Goal: Feedback & Contribution: Submit feedback/report problem

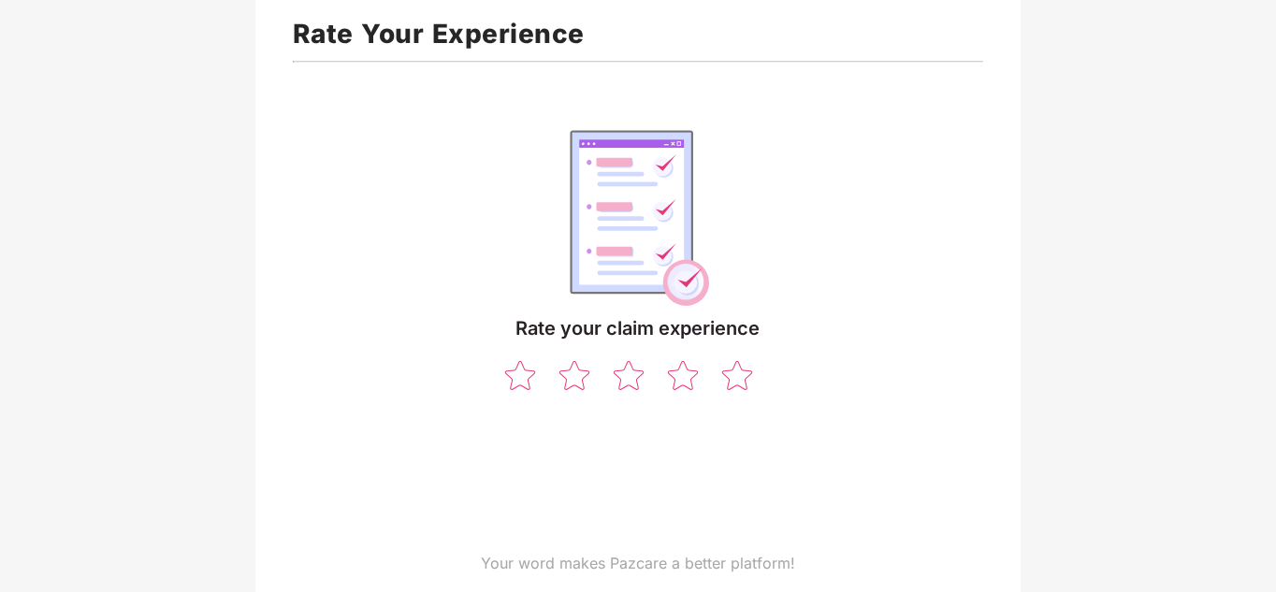
scroll to position [122, 0]
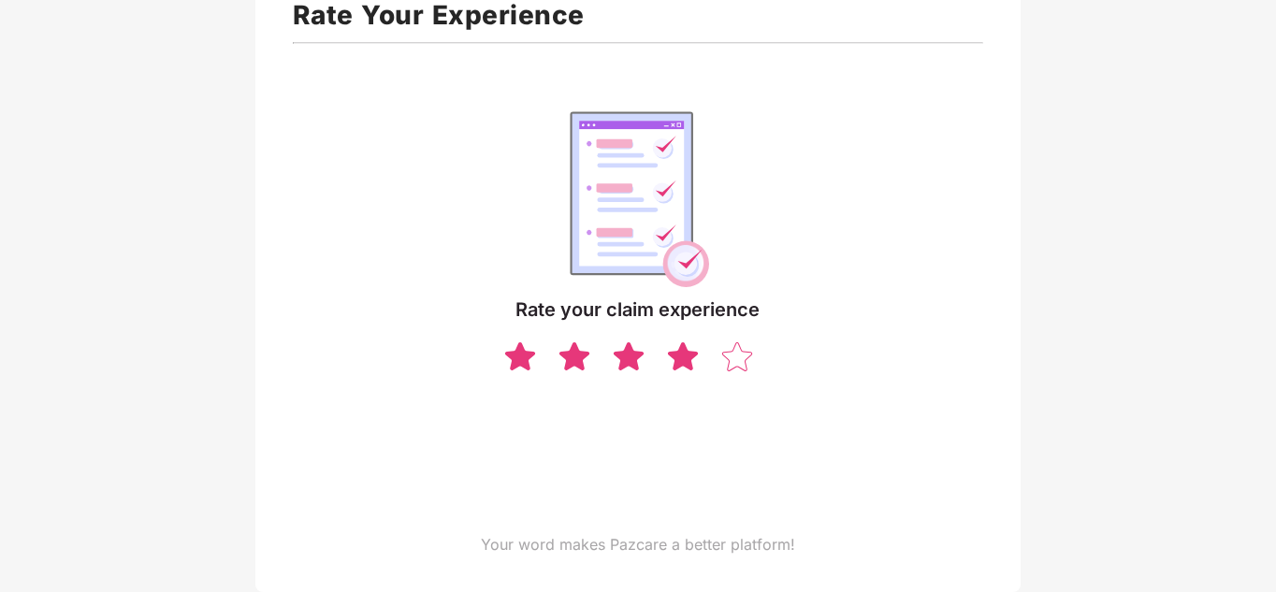
click at [686, 371] on img at bounding box center [683, 356] width 36 height 33
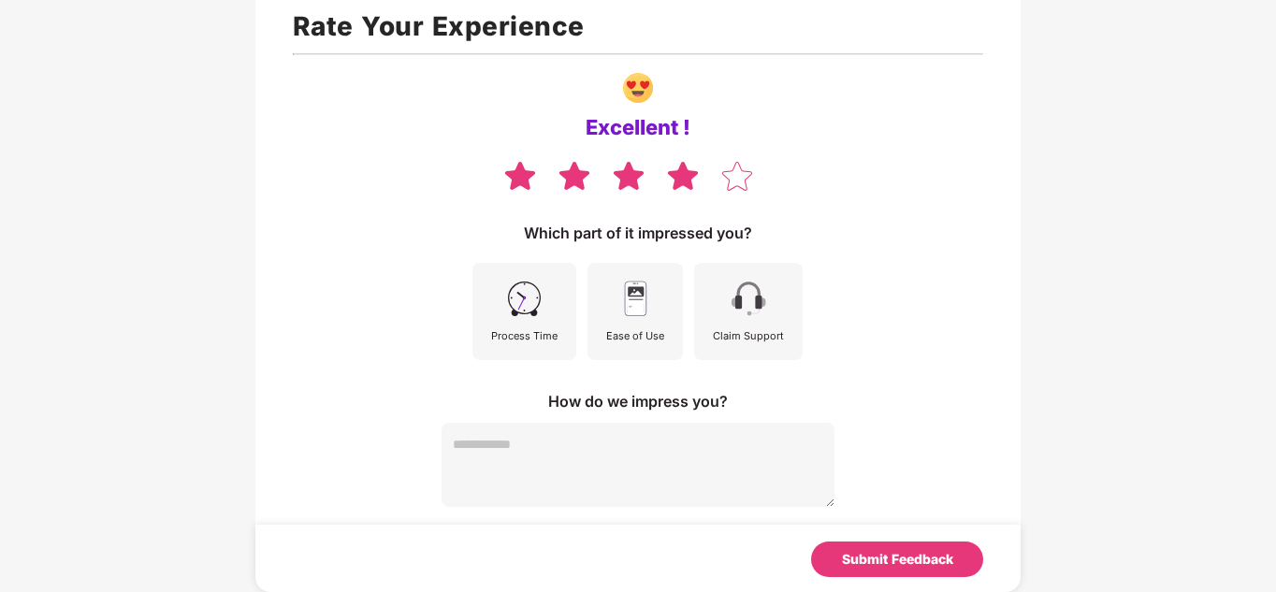
scroll to position [110, 0]
click at [712, 320] on div "Claim Support" at bounding box center [748, 311] width 109 height 97
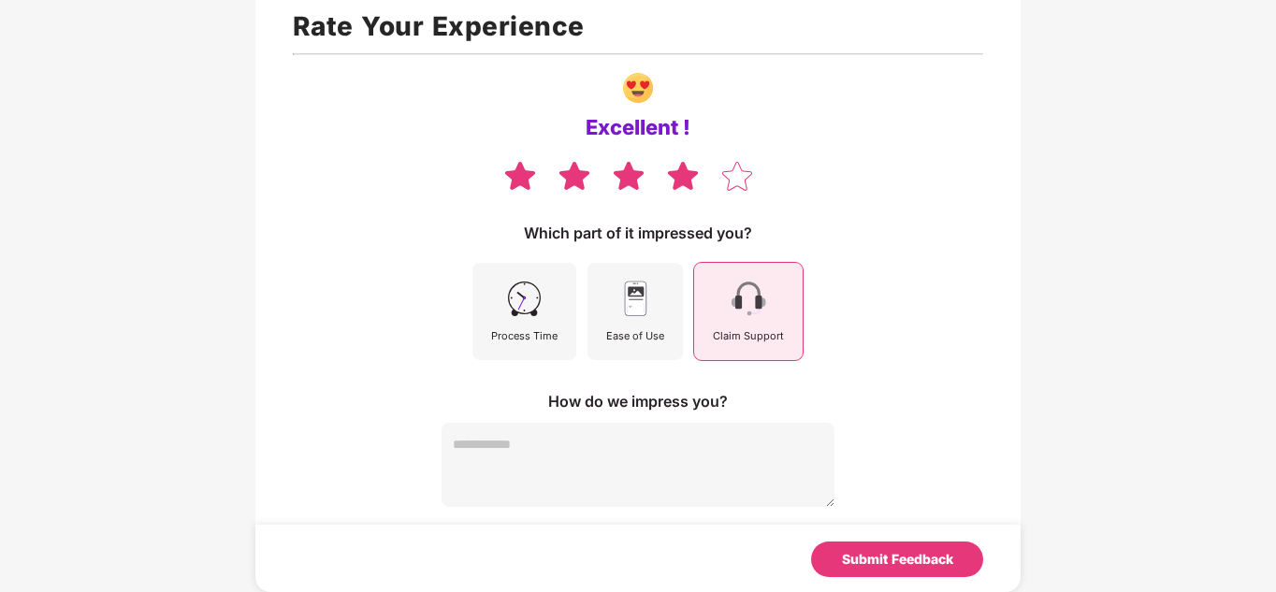
click at [659, 444] on textarea at bounding box center [638, 465] width 393 height 84
click at [734, 181] on img at bounding box center [738, 176] width 36 height 33
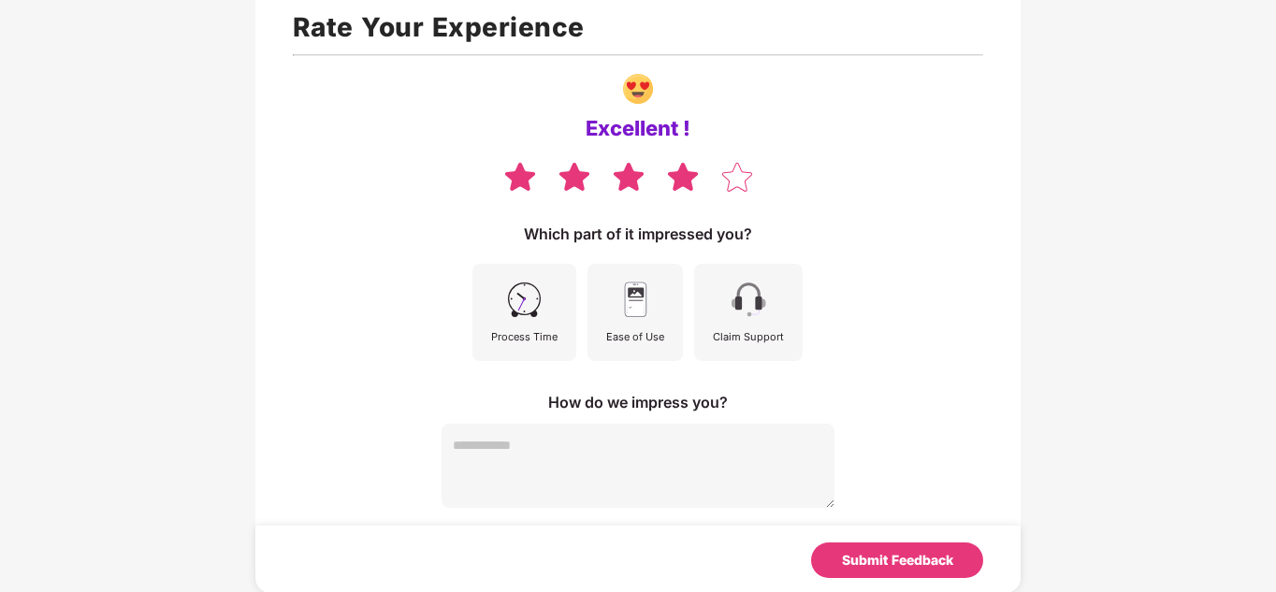
click at [691, 180] on img at bounding box center [683, 176] width 36 height 33
click at [631, 171] on img at bounding box center [629, 176] width 36 height 33
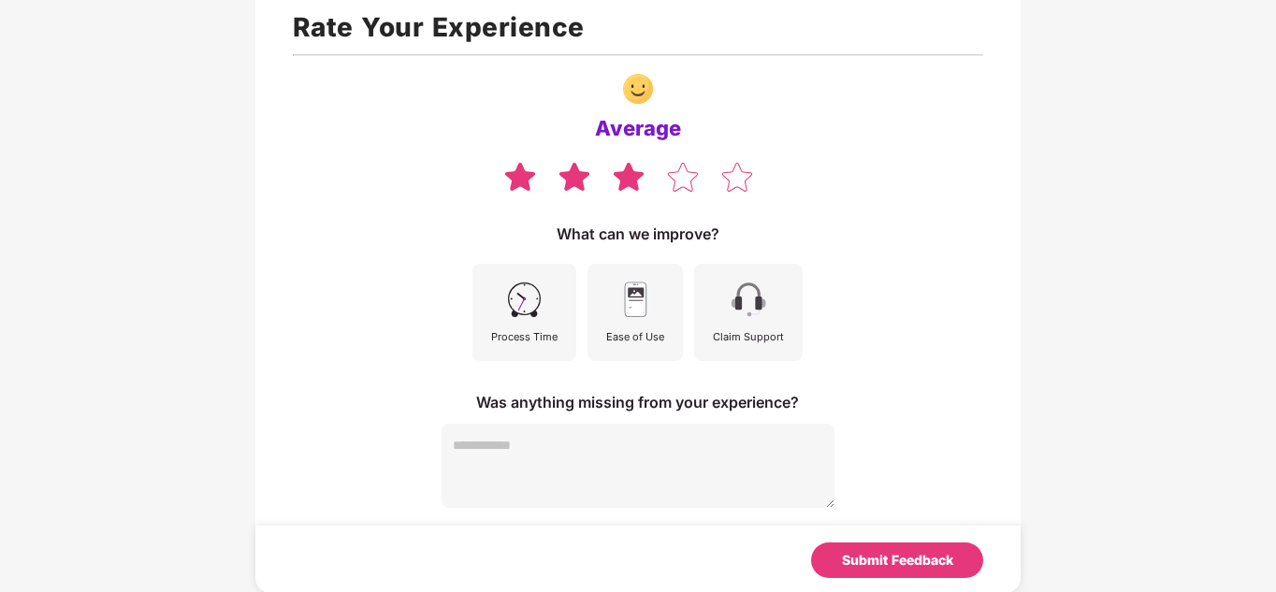
click at [733, 328] on div "Claim Support" at bounding box center [748, 312] width 109 height 97
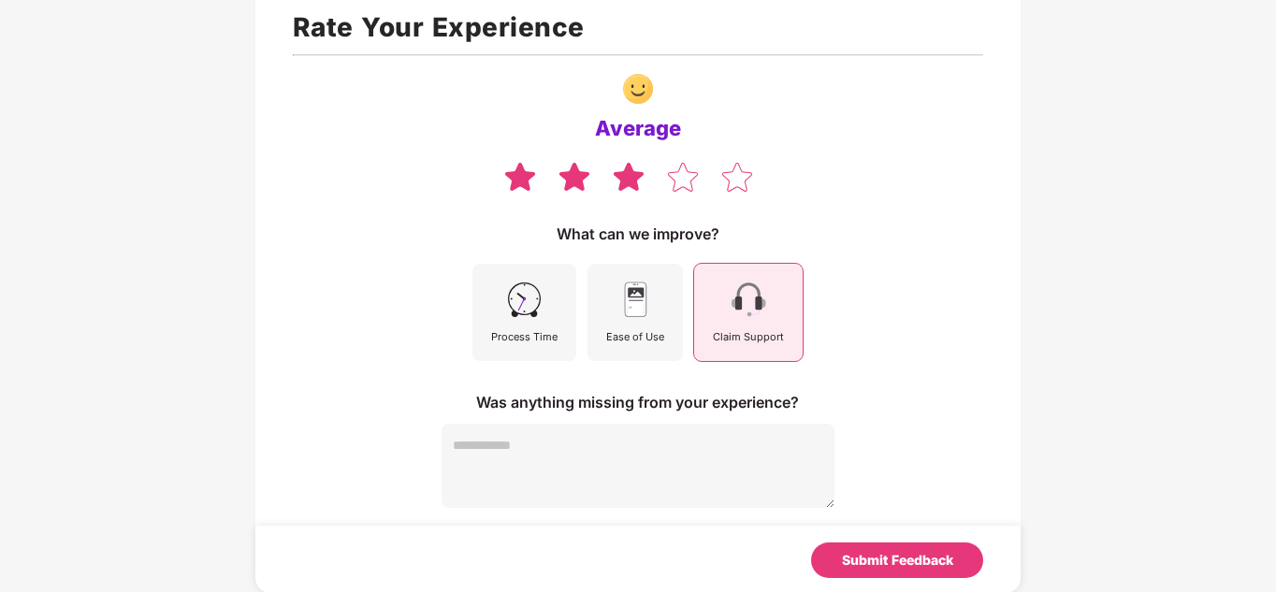
click at [547, 312] on div "Process Time" at bounding box center [525, 312] width 104 height 97
click at [762, 301] on img at bounding box center [749, 300] width 42 height 42
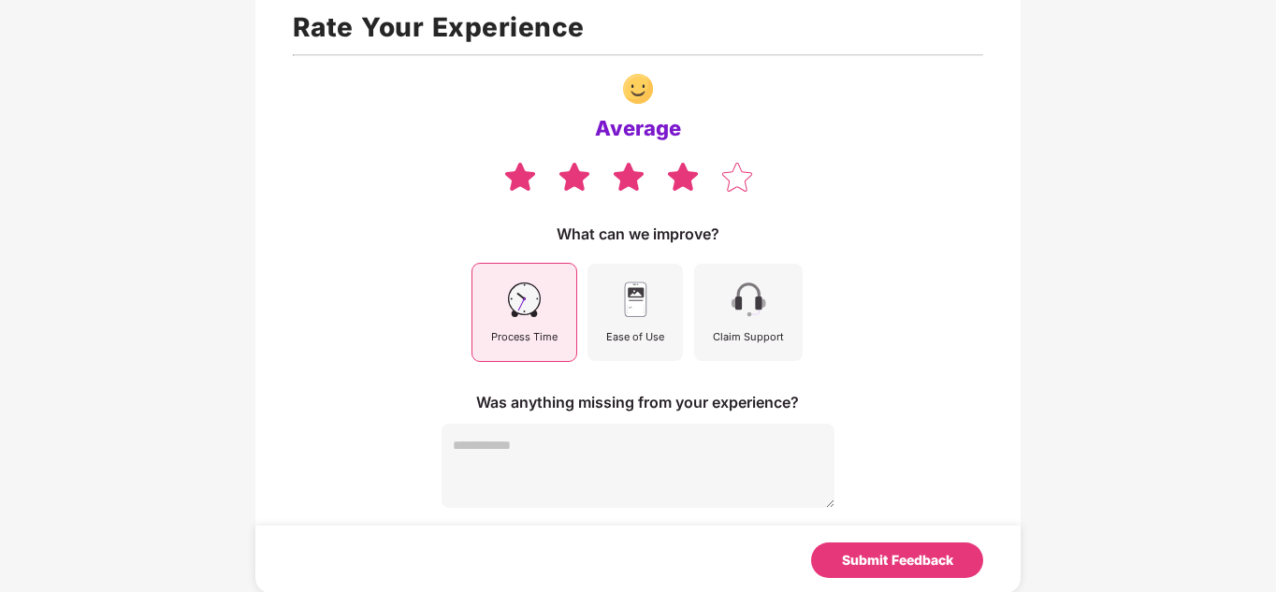
click at [690, 179] on img at bounding box center [683, 176] width 36 height 33
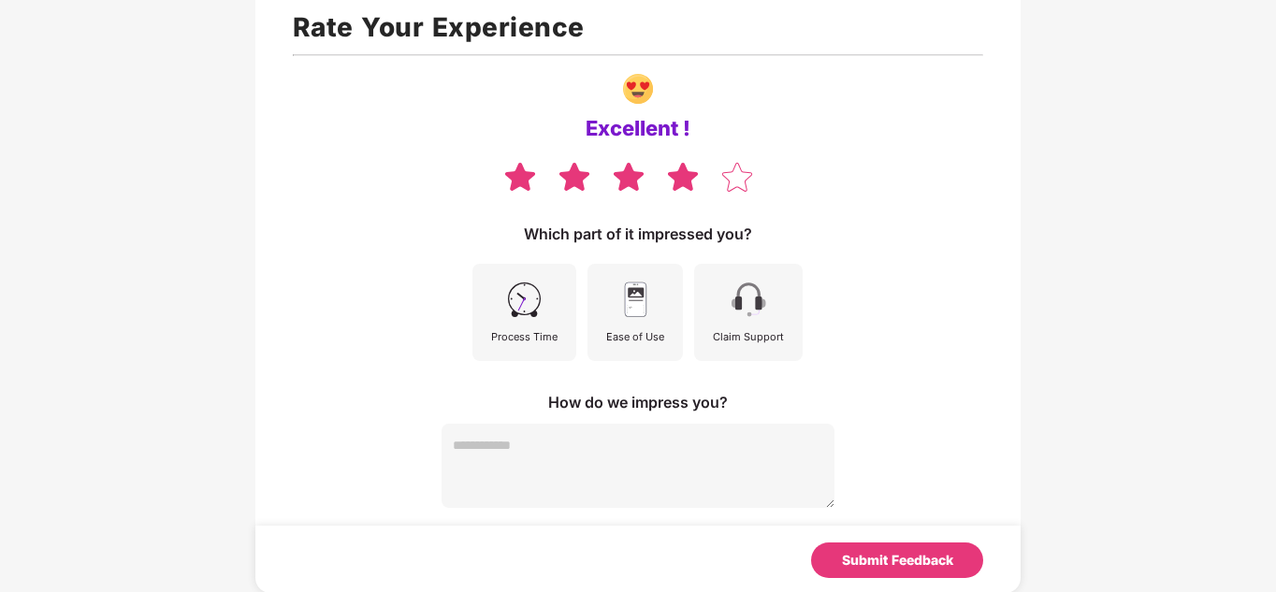
click at [737, 302] on img at bounding box center [749, 300] width 42 height 42
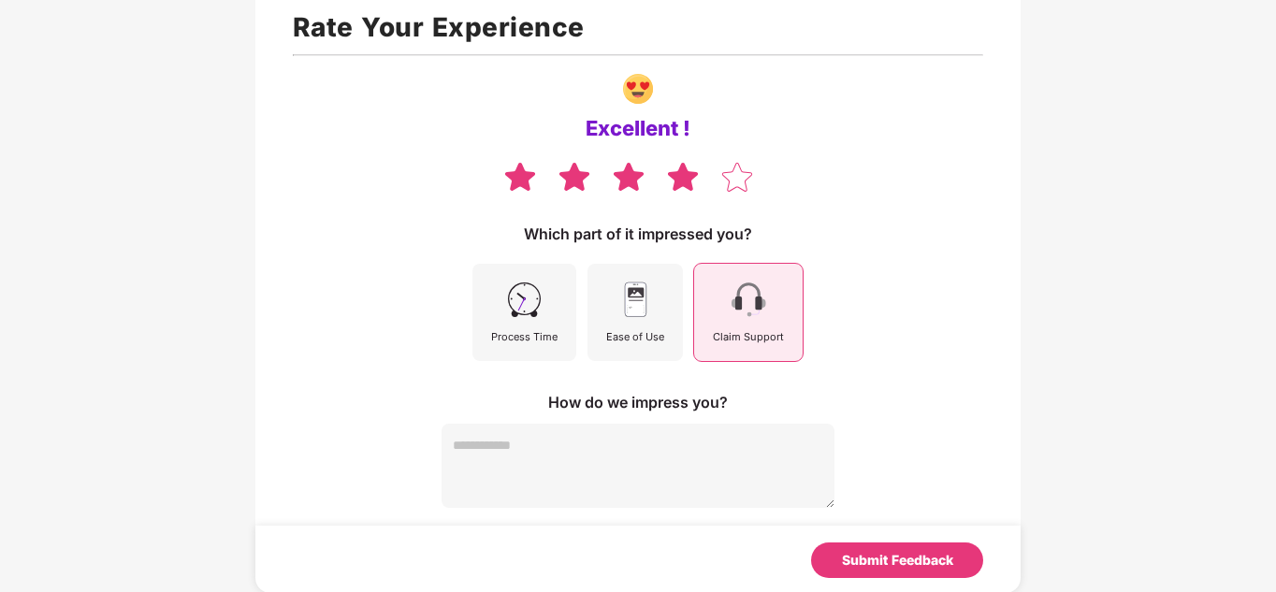
scroll to position [110, 0]
click at [731, 186] on img at bounding box center [738, 176] width 36 height 33
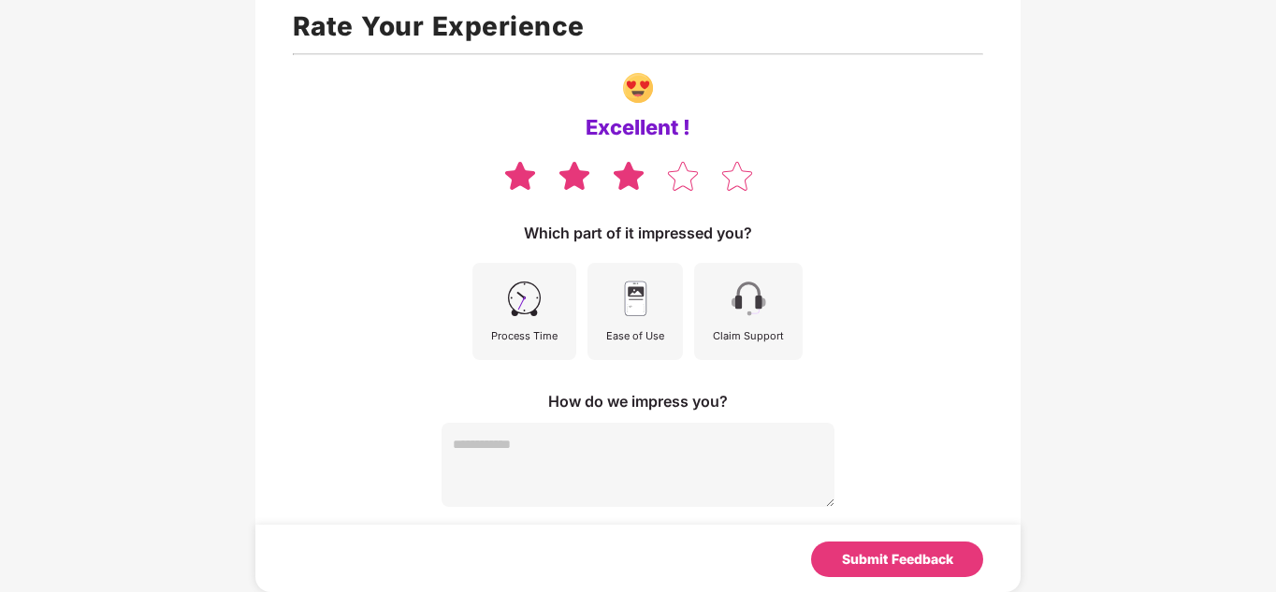
click at [639, 179] on img at bounding box center [629, 175] width 36 height 33
click at [556, 328] on div "Process Time" at bounding box center [524, 336] width 66 height 17
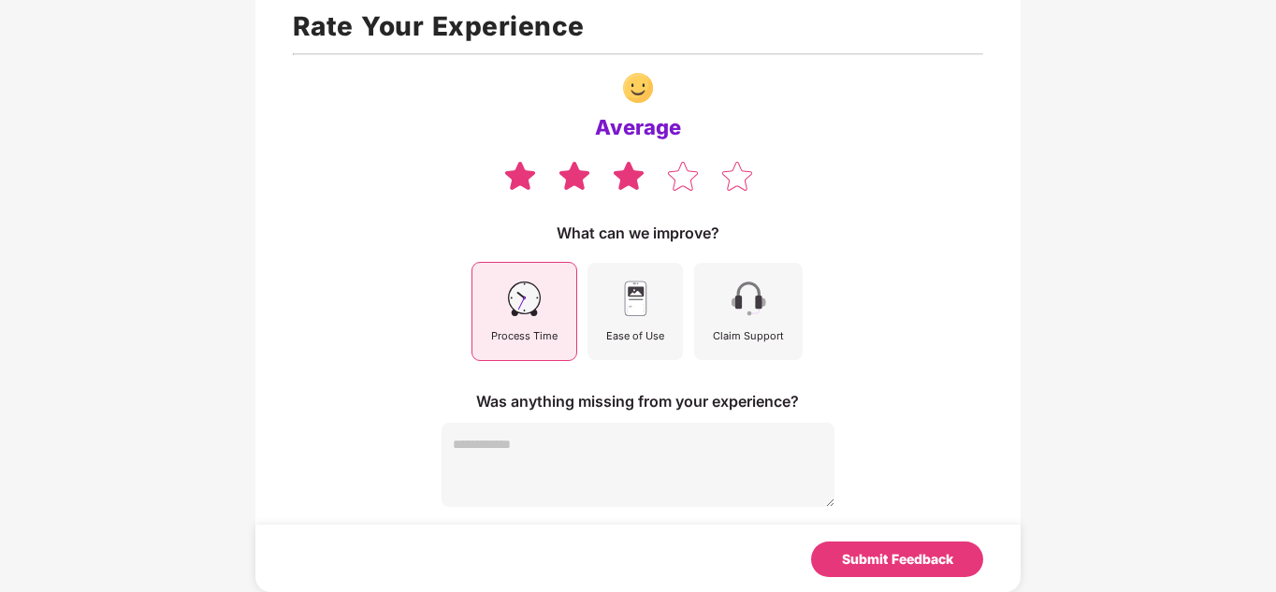
click at [543, 303] on img at bounding box center [524, 299] width 42 height 42
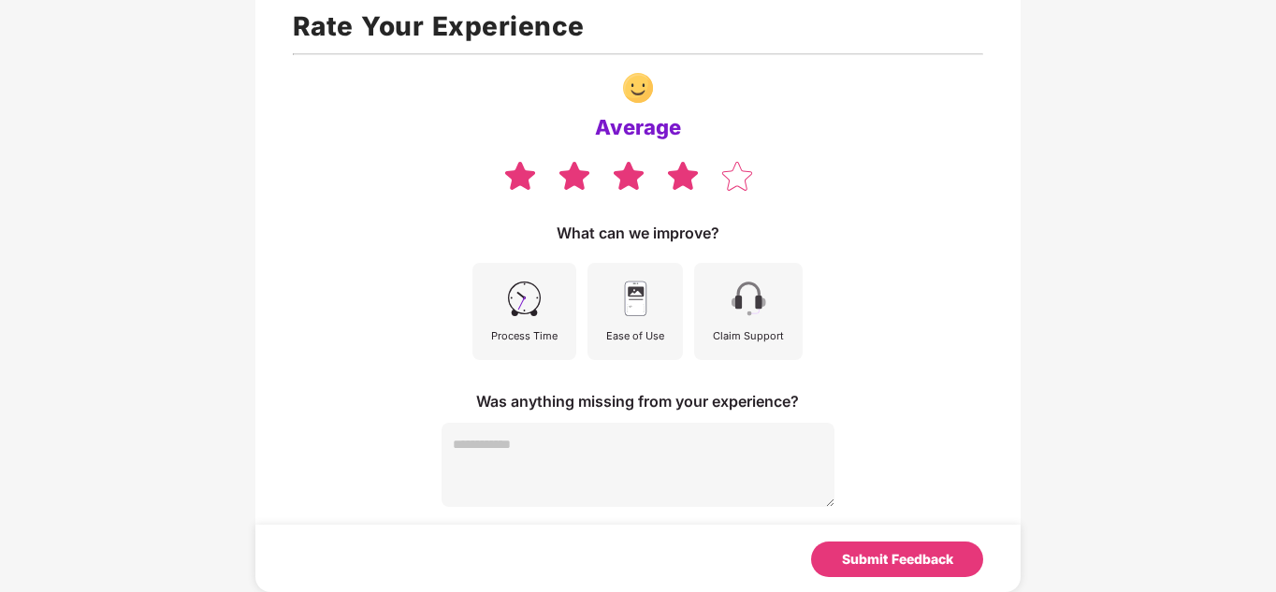
click at [674, 174] on img at bounding box center [683, 175] width 36 height 33
click at [756, 321] on div "Claim Support" at bounding box center [748, 311] width 109 height 97
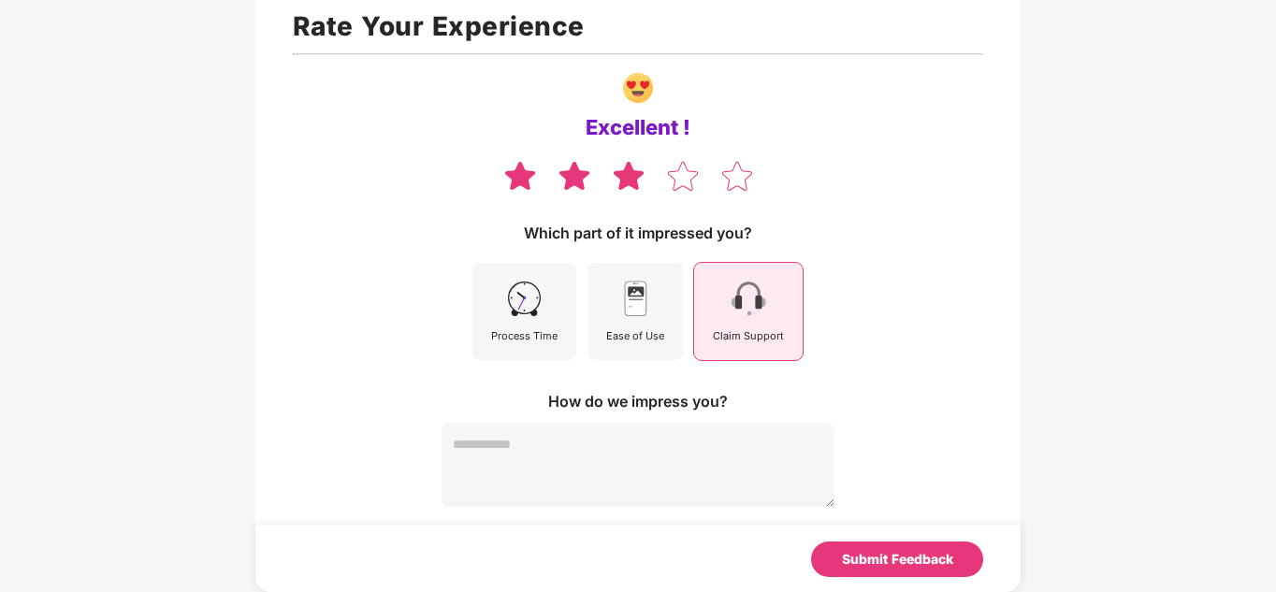
click at [639, 176] on img at bounding box center [629, 175] width 36 height 33
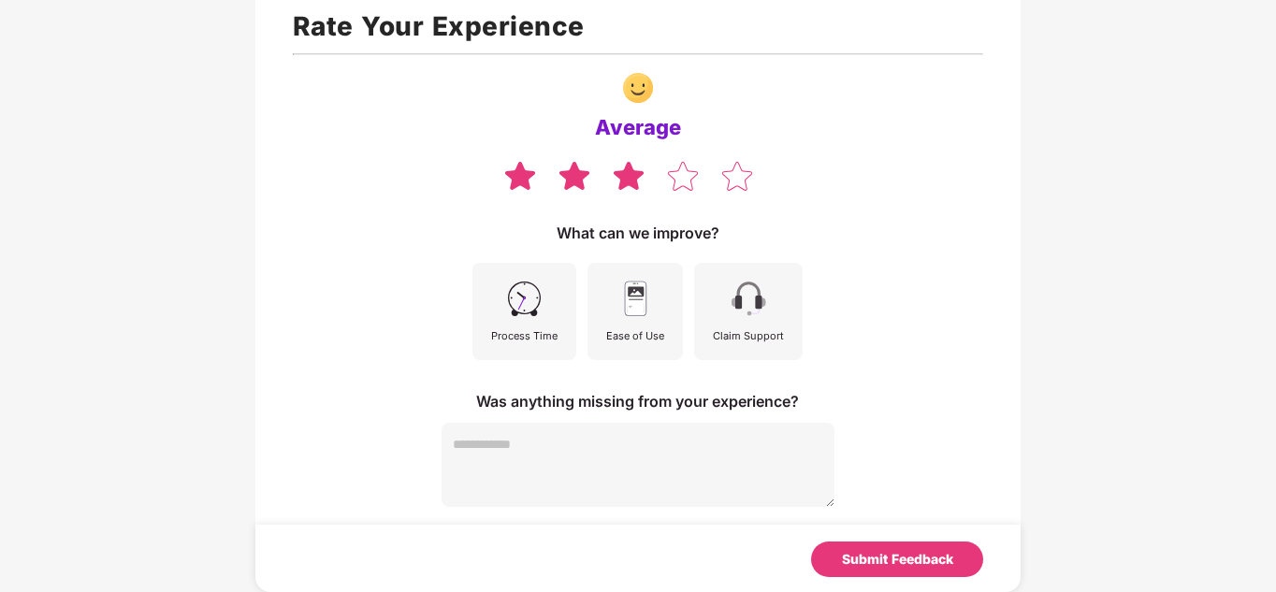
click at [537, 300] on img at bounding box center [524, 299] width 42 height 42
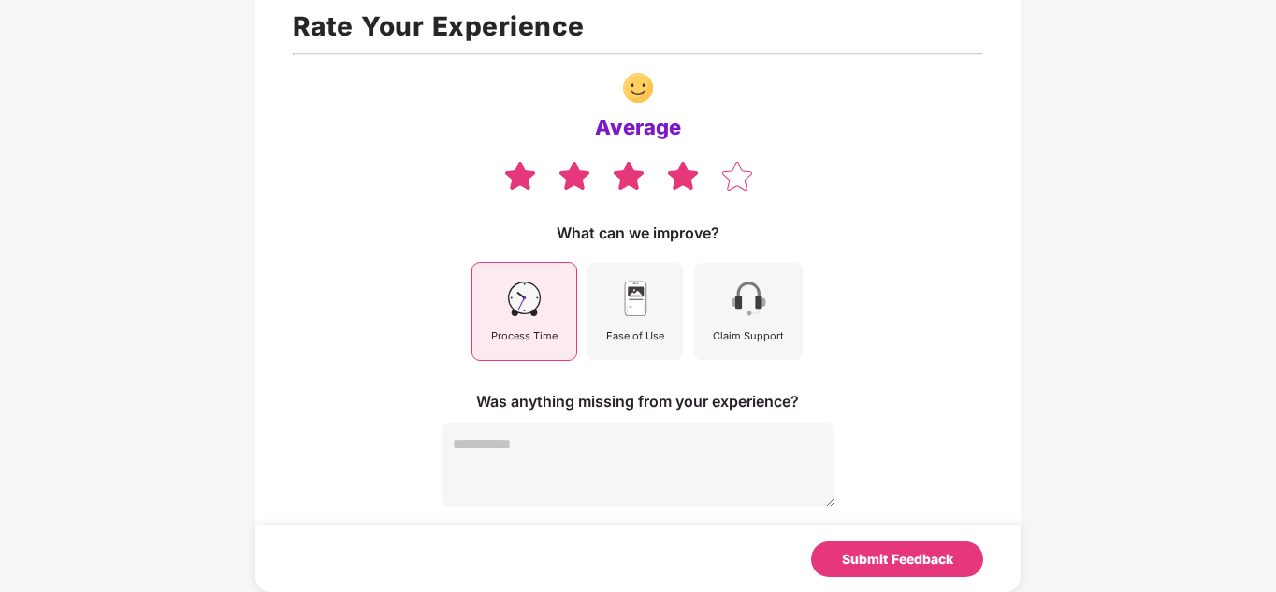
click at [687, 173] on img at bounding box center [683, 175] width 36 height 33
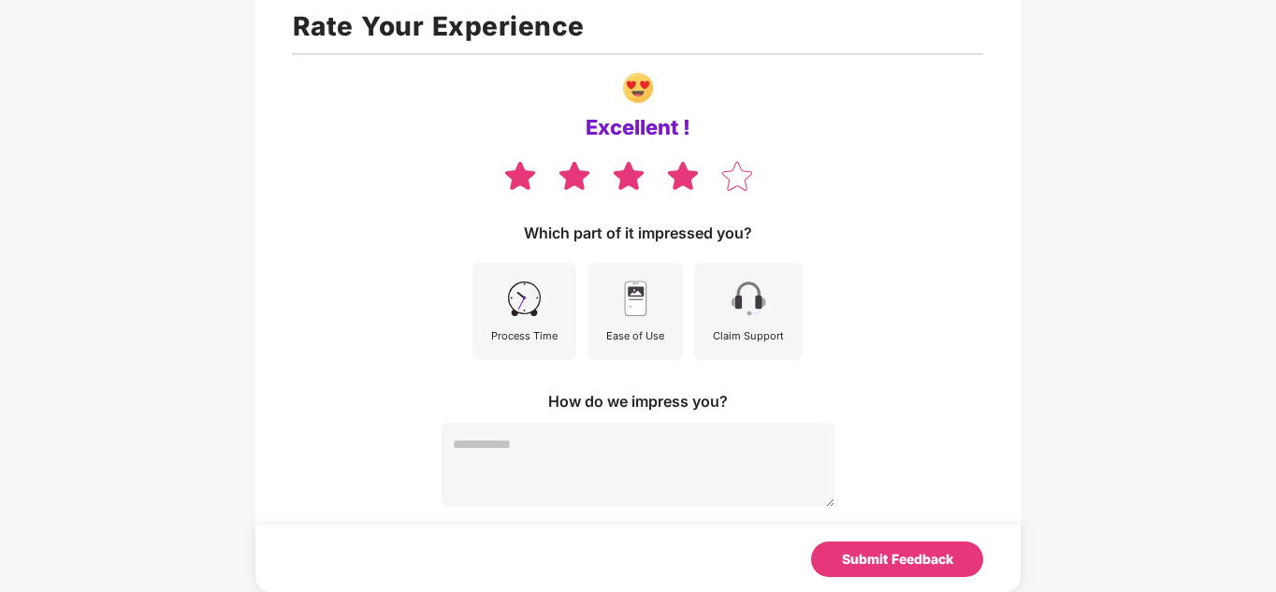
click at [724, 310] on div "Claim Support" at bounding box center [748, 311] width 109 height 97
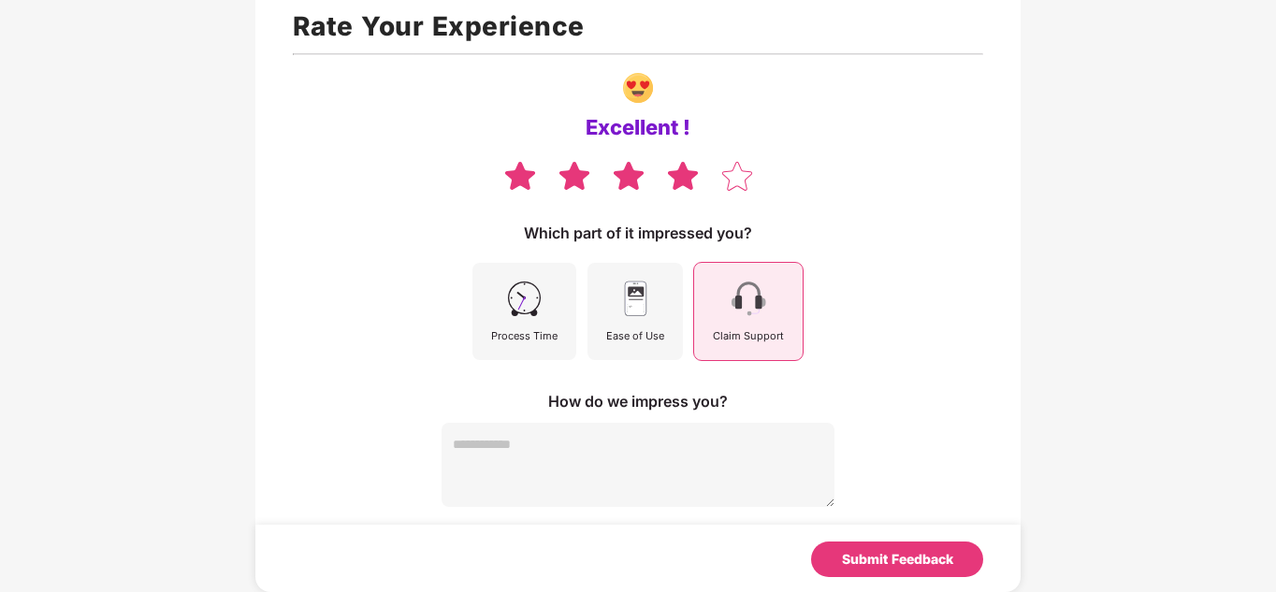
click at [554, 454] on textarea at bounding box center [638, 465] width 393 height 84
type textarea "*"
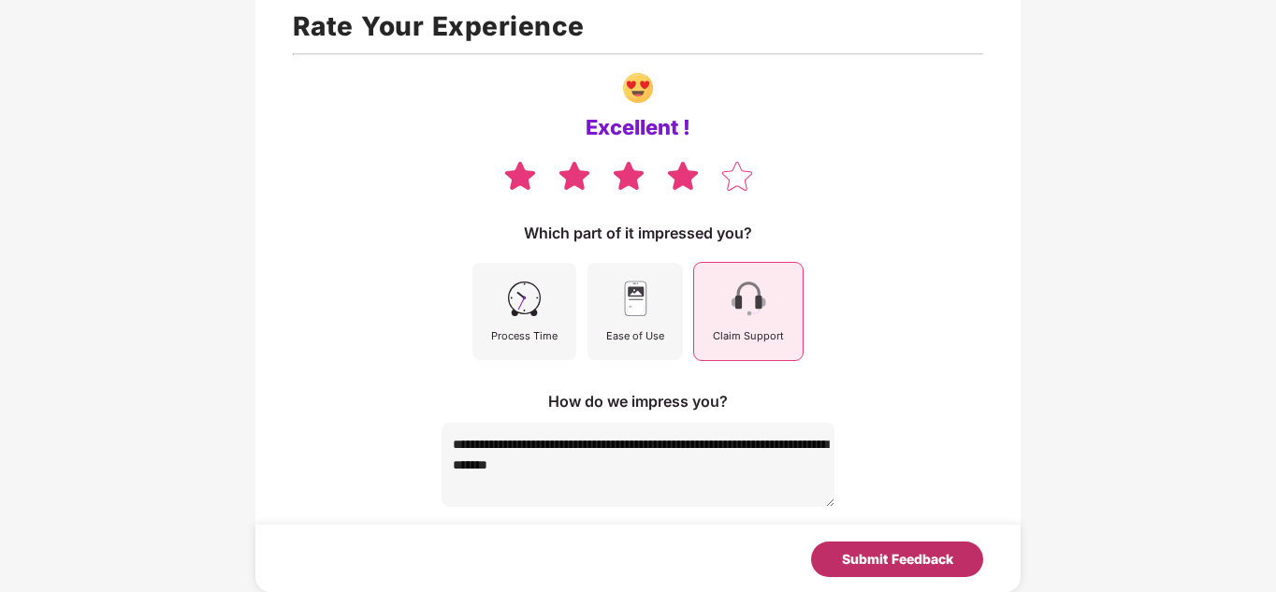
type textarea "**********"
click at [949, 566] on div "Submit Feedback" at bounding box center [897, 559] width 111 height 21
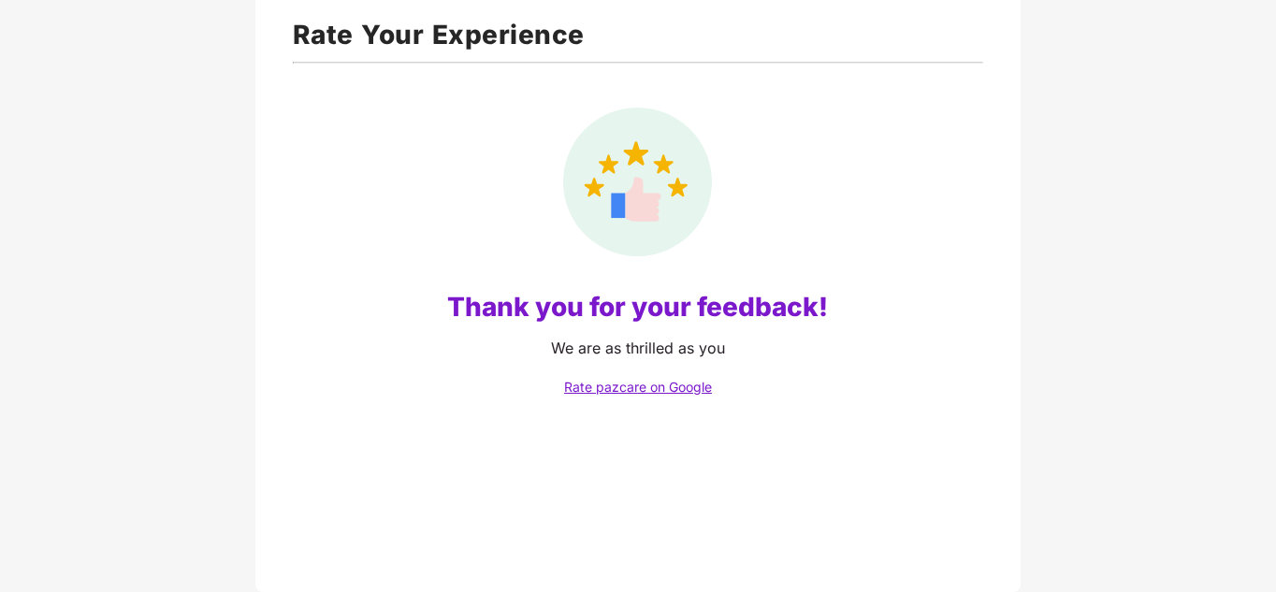
scroll to position [102, 0]
